Goal: Information Seeking & Learning: Check status

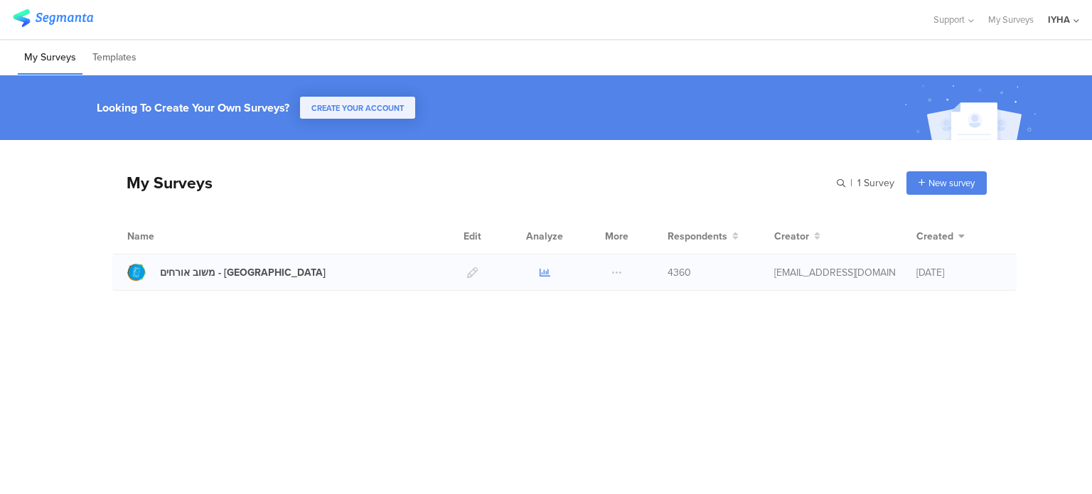
click at [543, 274] on icon at bounding box center [545, 272] width 11 height 11
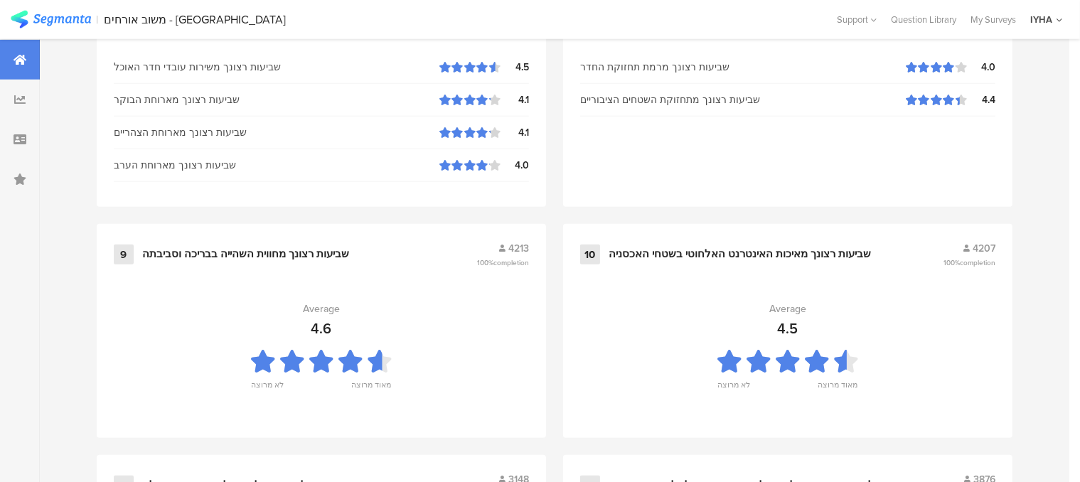
scroll to position [1599, 0]
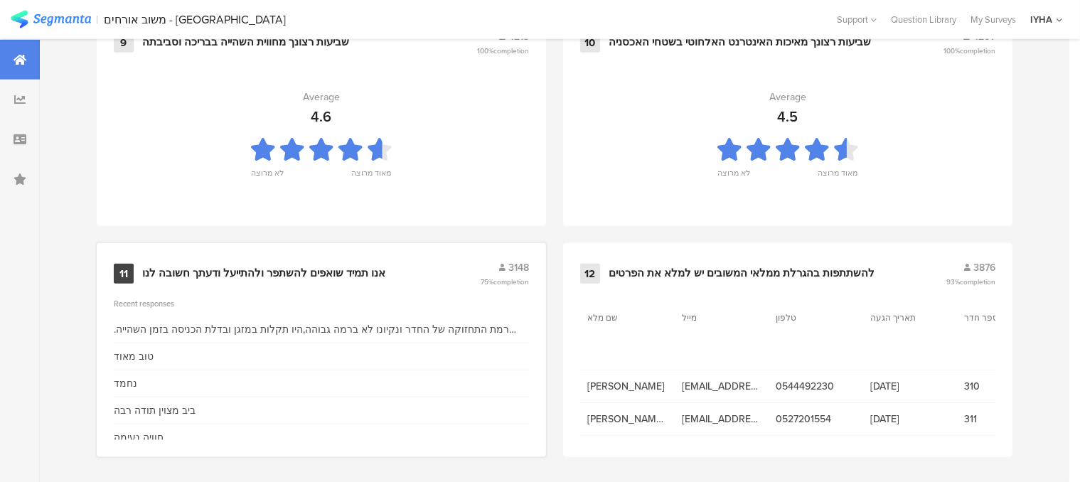
click at [343, 269] on div "אנו תמיד שואפים להשתפר ולהתייעל ודעתך חשובה לנו" at bounding box center [263, 274] width 243 height 14
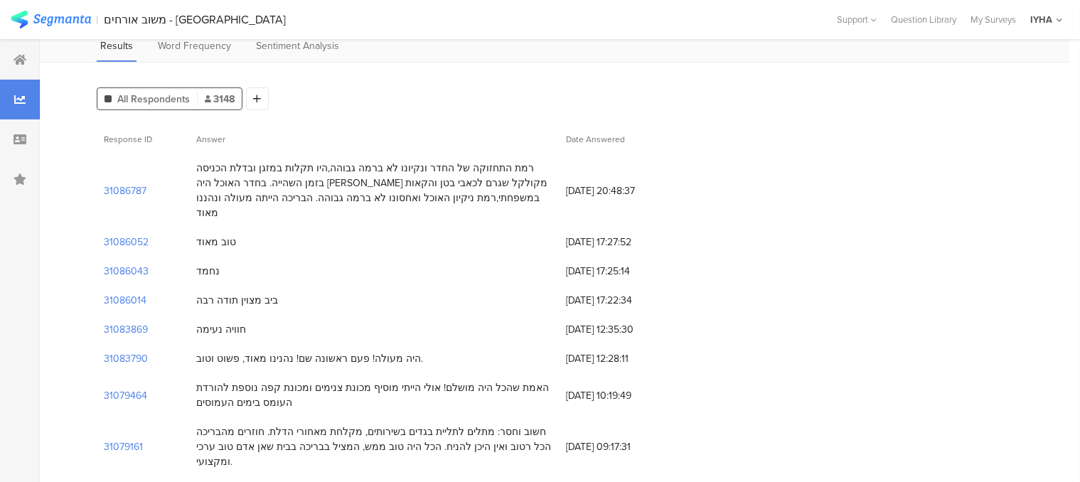
scroll to position [71, 0]
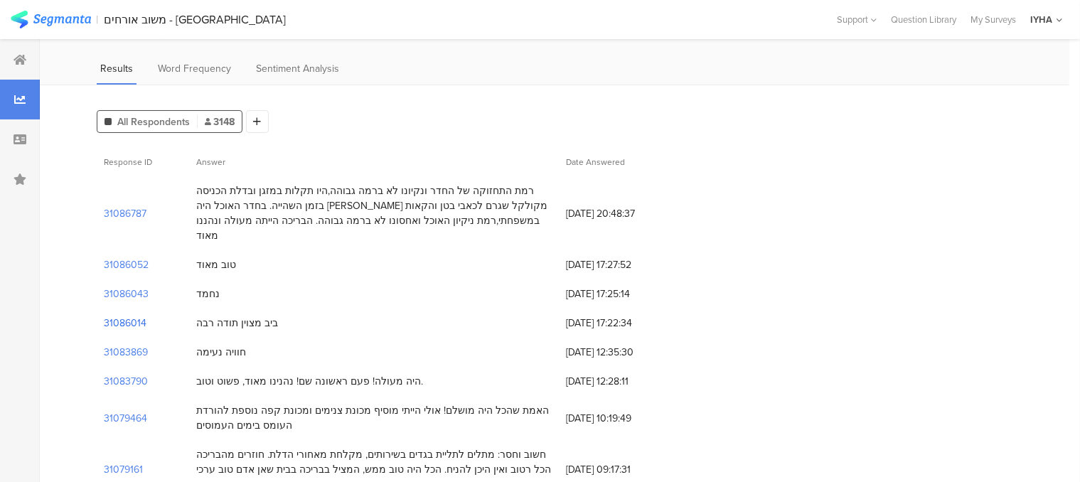
click at [131, 316] on section "31086014" at bounding box center [125, 323] width 43 height 15
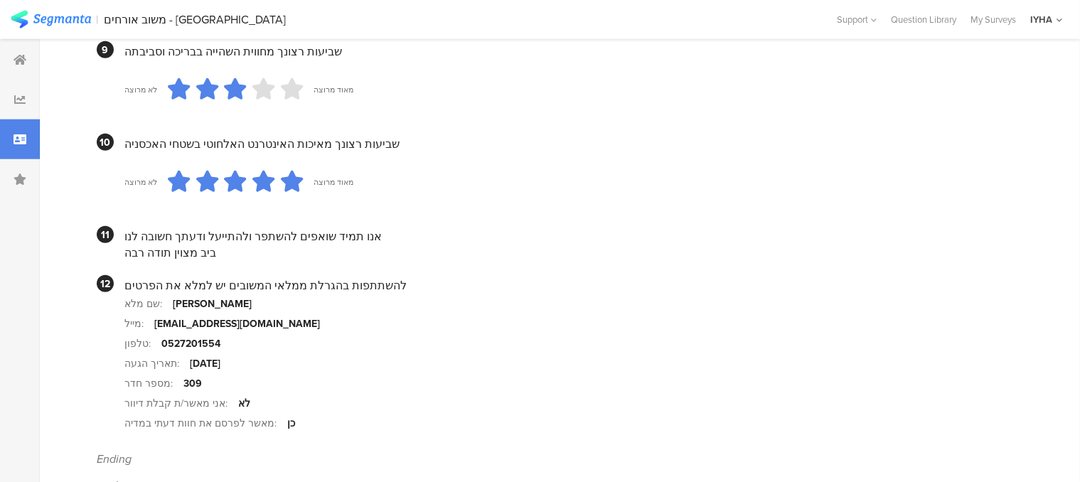
scroll to position [1412, 0]
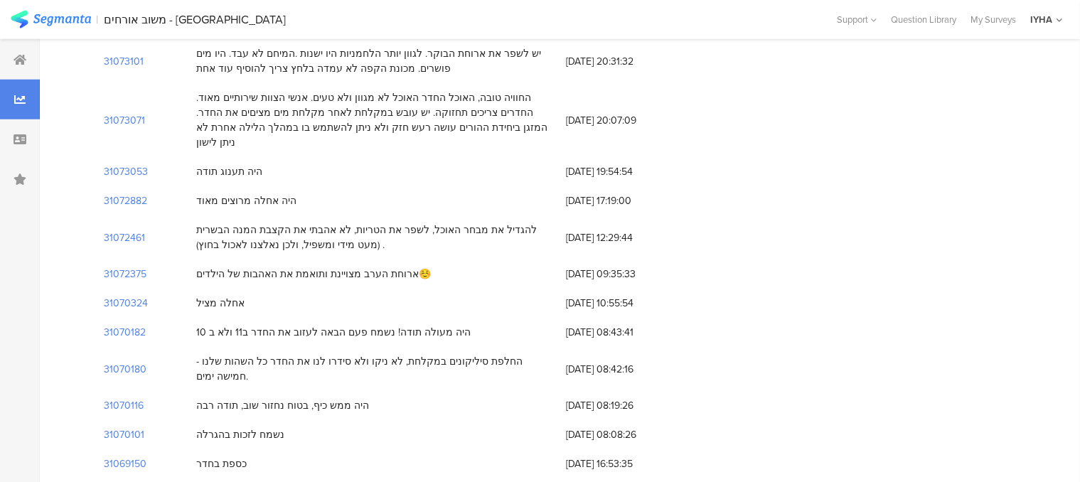
scroll to position [71, 0]
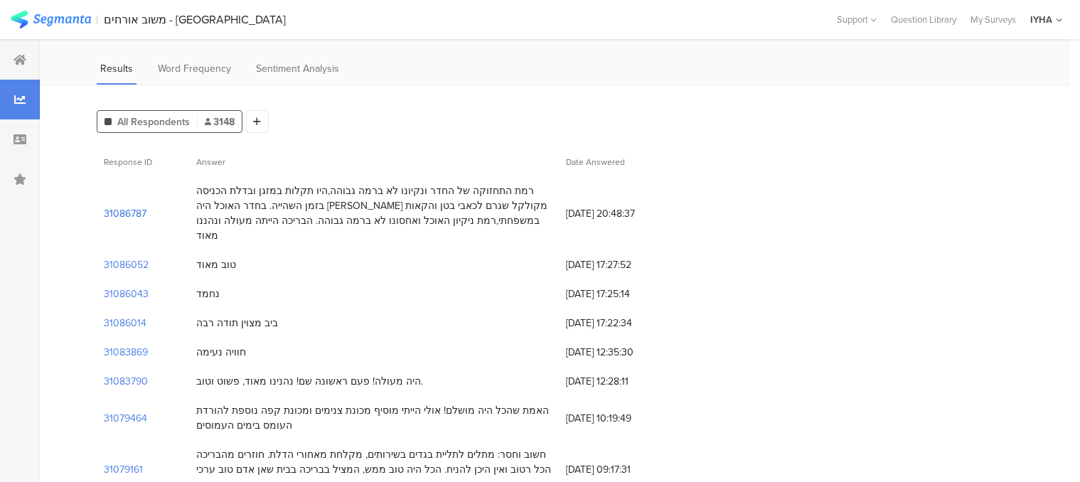
click at [125, 206] on section "31086787" at bounding box center [125, 213] width 43 height 15
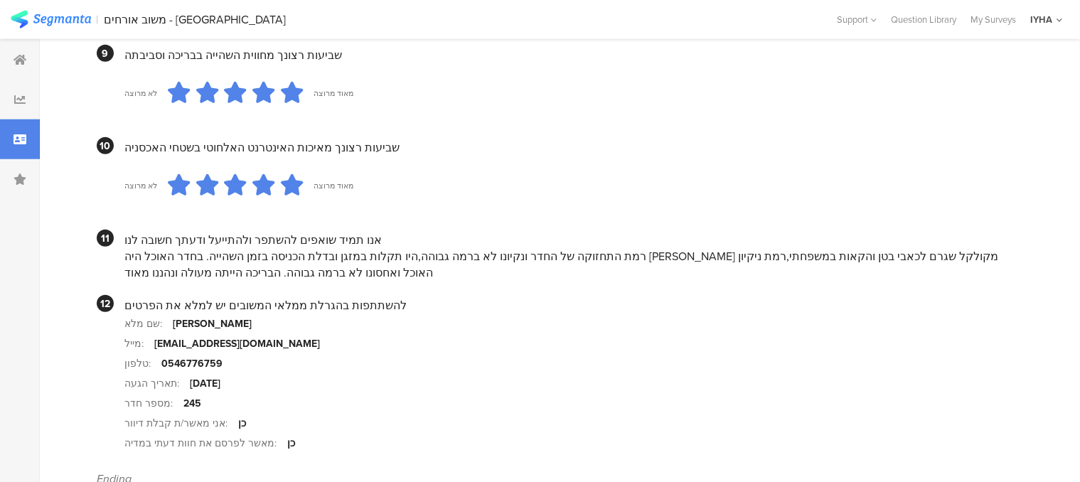
scroll to position [1429, 0]
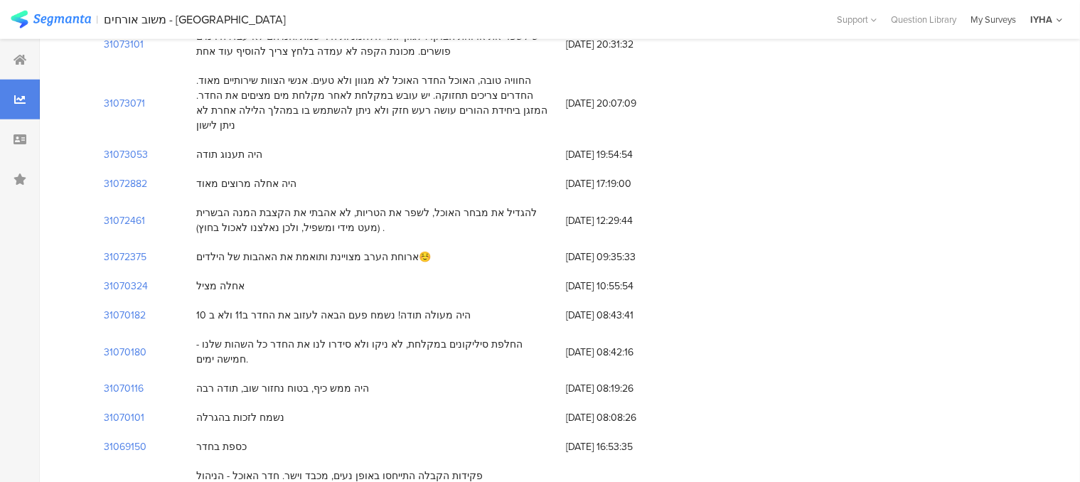
scroll to position [71, 0]
